Goal: Task Accomplishment & Management: Manage account settings

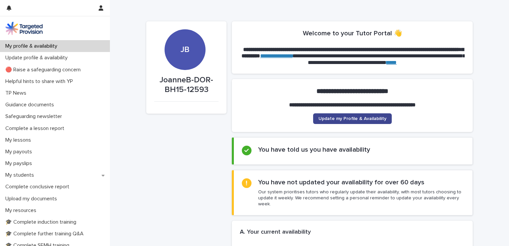
click at [346, 119] on span "Update my Profile & Availability" at bounding box center [353, 118] width 68 height 5
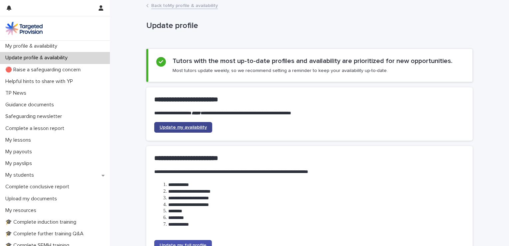
click at [191, 126] on span "Update my availability" at bounding box center [183, 127] width 47 height 5
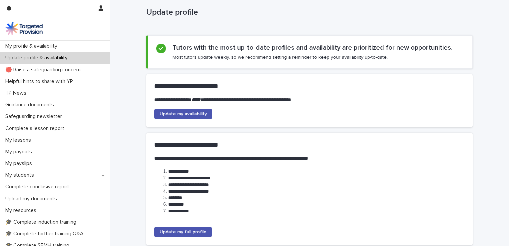
scroll to position [70, 0]
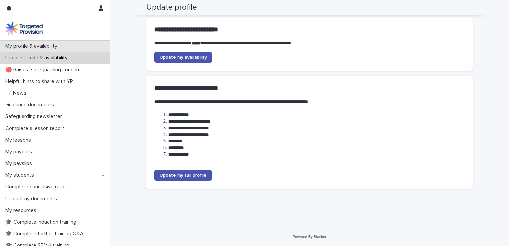
click at [40, 46] on p "My profile & availability" at bounding box center [33, 46] width 60 height 6
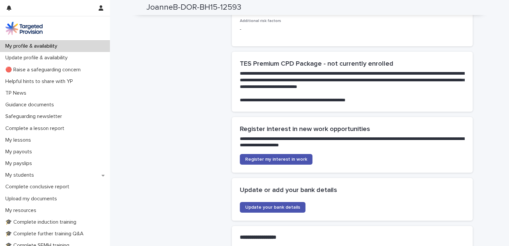
scroll to position [1416, 0]
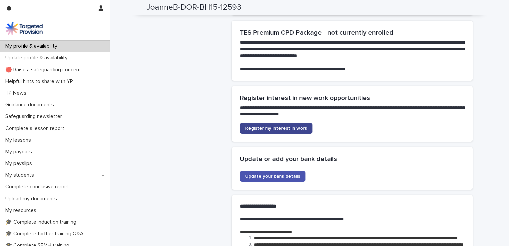
click at [279, 126] on span "Register my interest in work" at bounding box center [276, 128] width 62 height 5
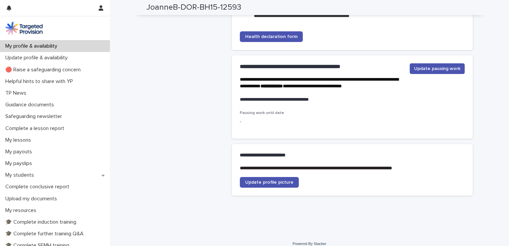
scroll to position [1674, 0]
